Goal: Navigation & Orientation: Understand site structure

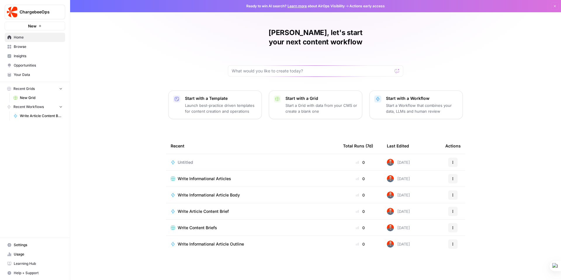
click at [20, 255] on span "Usage" at bounding box center [38, 254] width 49 height 5
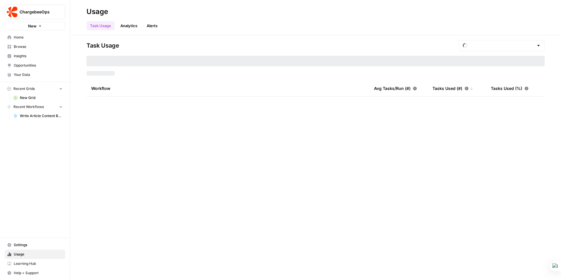
type input "September Tasks"
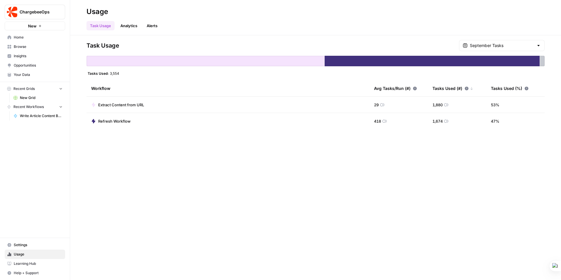
click at [128, 25] on link "Analytics" at bounding box center [129, 25] width 24 height 9
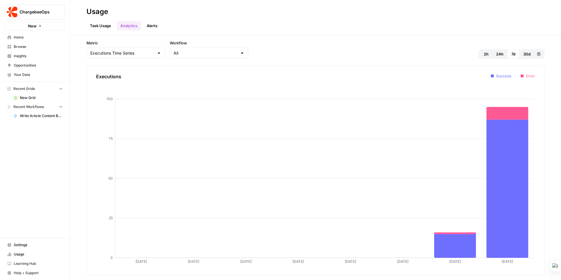
click at [154, 25] on link "Alerts" at bounding box center [152, 25] width 18 height 9
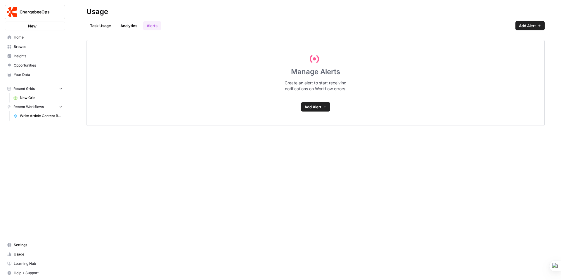
click at [21, 45] on span "Browse" at bounding box center [38, 46] width 49 height 5
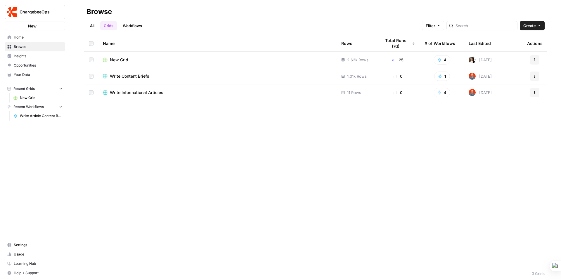
click at [31, 73] on span "Your Data" at bounding box center [38, 74] width 49 height 5
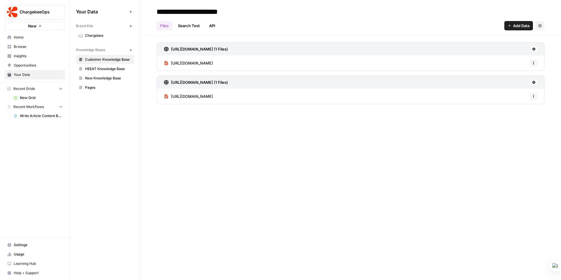
click at [99, 34] on span "Chargebee" at bounding box center [108, 35] width 46 height 5
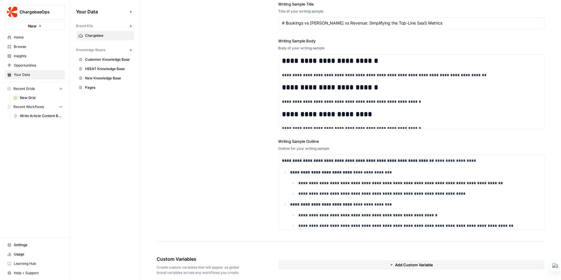
scroll to position [698, 0]
